Goal: Information Seeking & Learning: Learn about a topic

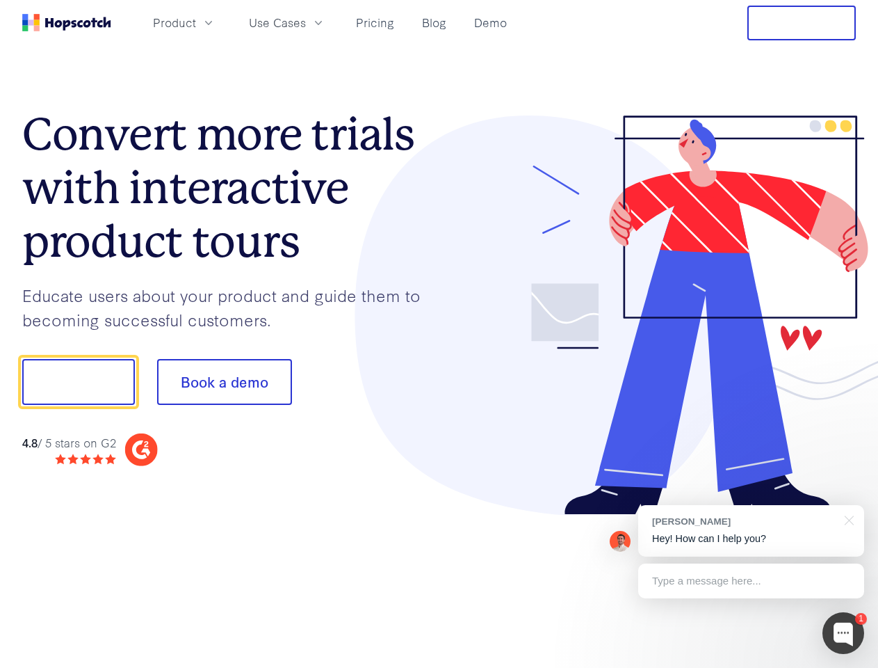
click at [440, 334] on div at bounding box center [648, 315] width 417 height 400
click at [196, 22] on span "Product" at bounding box center [174, 22] width 43 height 17
click at [306, 22] on span "Use Cases" at bounding box center [277, 22] width 57 height 17
click at [802, 23] on button "Free Trial" at bounding box center [802, 23] width 109 height 35
click at [78, 382] on button "Show me!" at bounding box center [78, 382] width 113 height 46
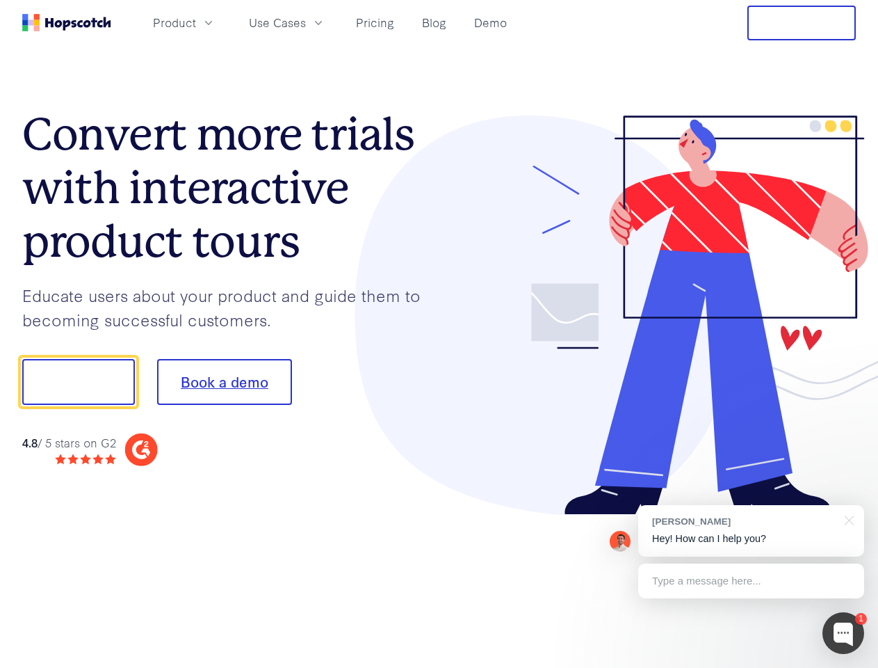
click at [224, 382] on button "Book a demo" at bounding box center [224, 382] width 135 height 46
click at [844, 633] on div at bounding box center [844, 633] width 42 height 42
click at [751, 531] on div "[PERSON_NAME] Hey! How can I help you?" at bounding box center [751, 530] width 226 height 51
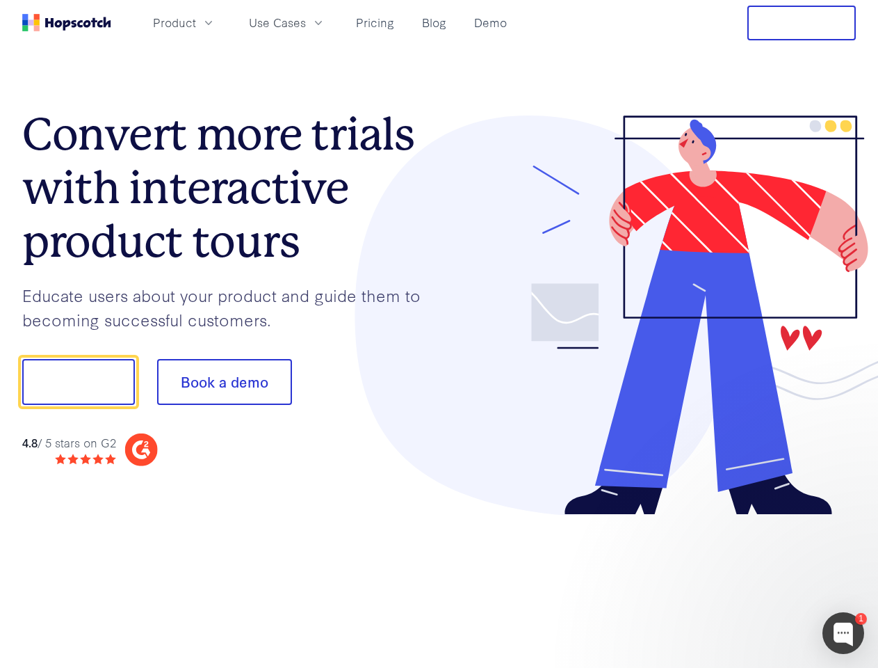
click at [847, 519] on div at bounding box center [734, 474] width 261 height 278
click at [751, 581] on div at bounding box center [734, 474] width 261 height 278
